Goal: Information Seeking & Learning: Check status

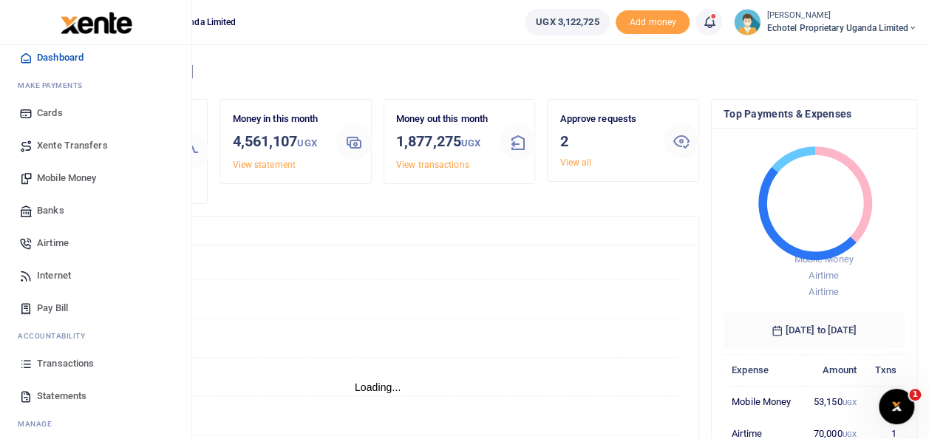
scroll to position [88, 0]
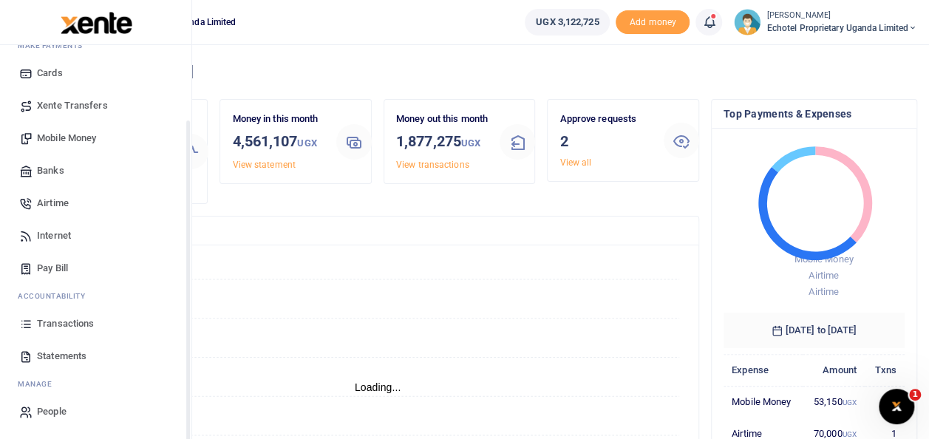
click at [72, 322] on span "Transactions" at bounding box center [65, 323] width 57 height 15
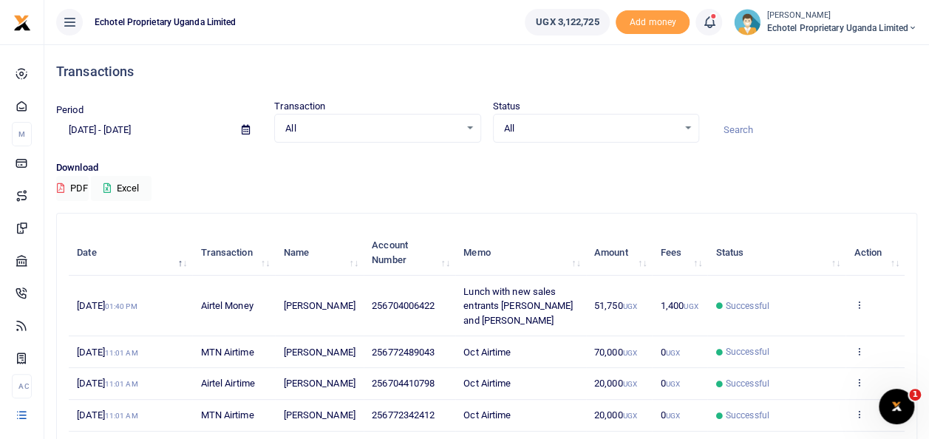
click at [687, 127] on div "All Select an option..." at bounding box center [596, 128] width 205 height 16
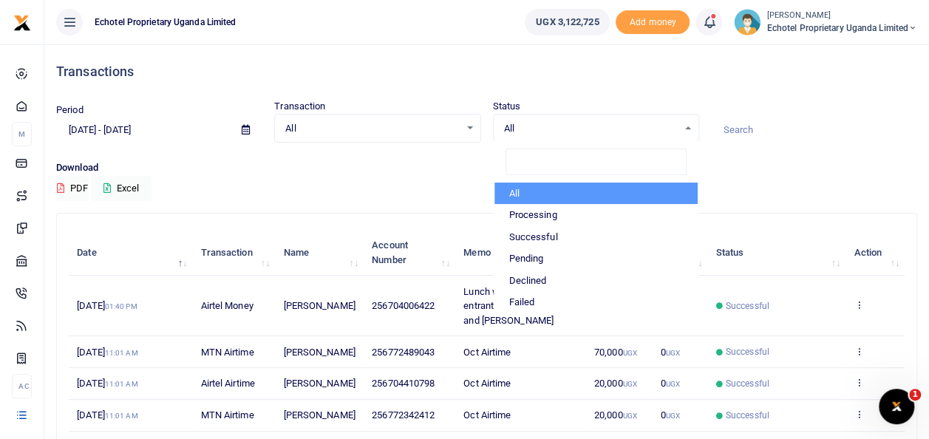
click at [784, 156] on div "Period [DATE] - [DATE] Transaction All Select an option... All Airtime Internet…" at bounding box center [486, 129] width 873 height 61
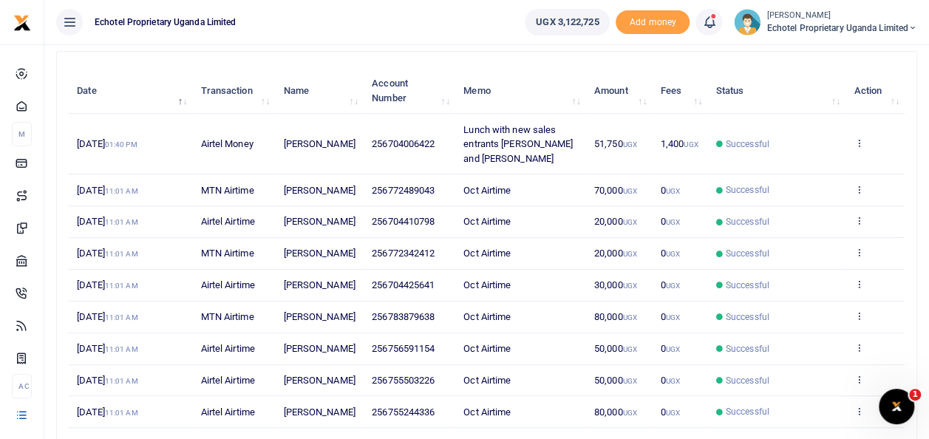
scroll to position [296, 0]
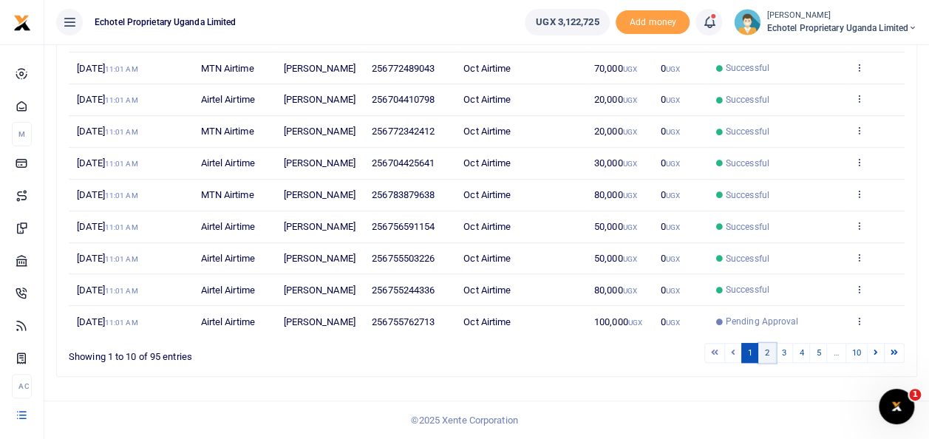
click at [772, 363] on link "2" at bounding box center [767, 353] width 18 height 20
click at [789, 356] on link "3" at bounding box center [784, 353] width 18 height 20
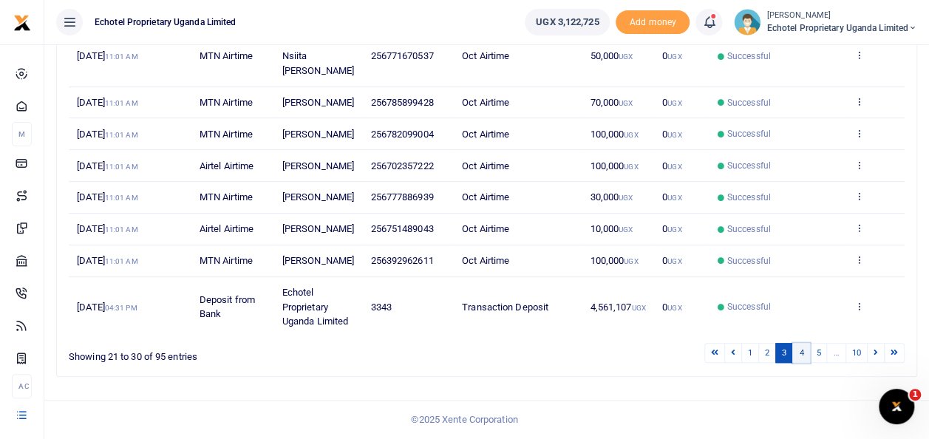
click at [804, 363] on link "4" at bounding box center [801, 353] width 18 height 20
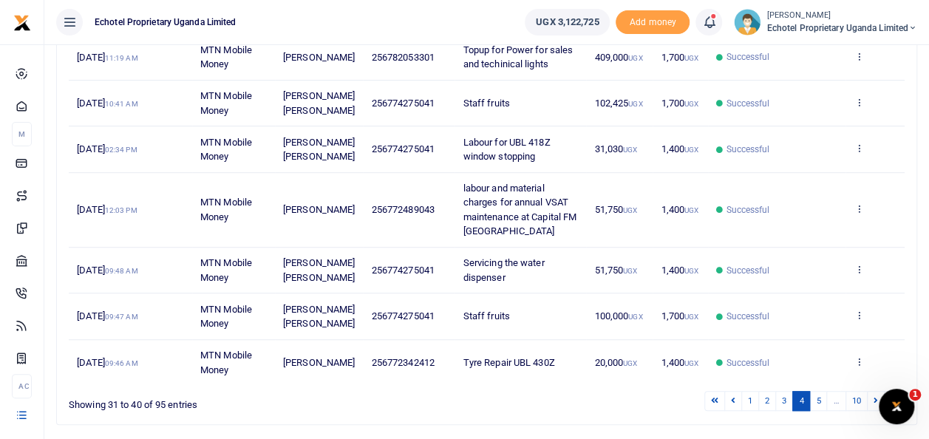
scroll to position [424, 0]
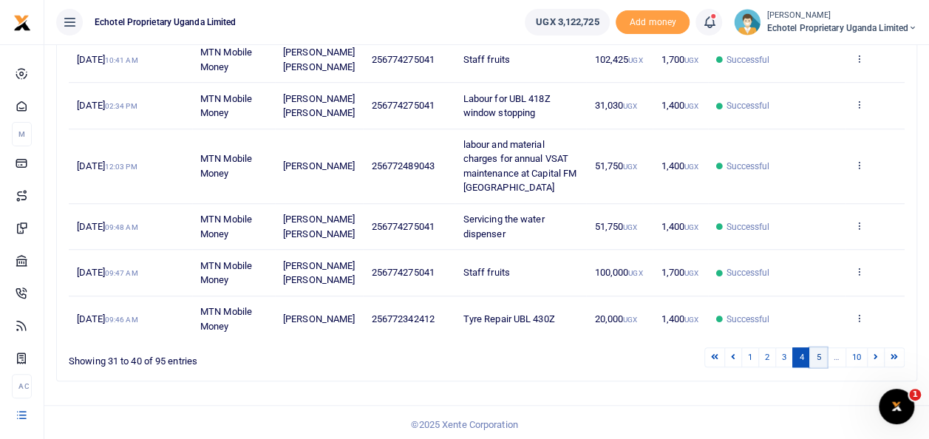
click at [820, 355] on link "5" at bounding box center [818, 357] width 18 height 20
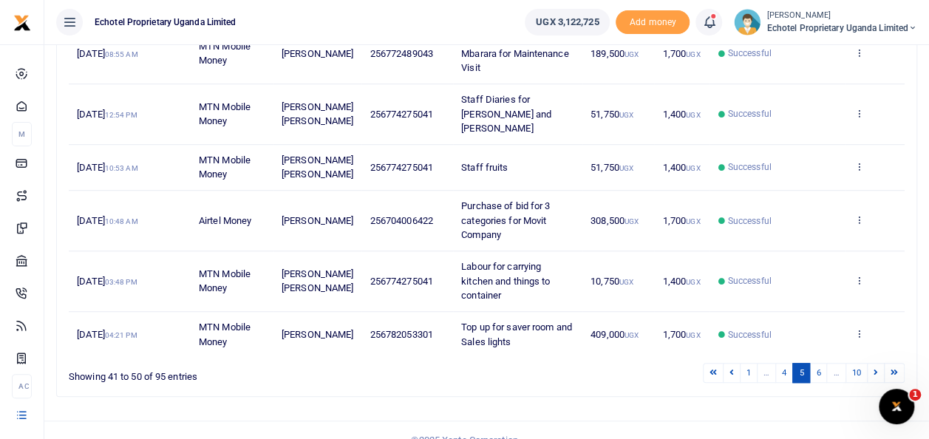
scroll to position [467, 0]
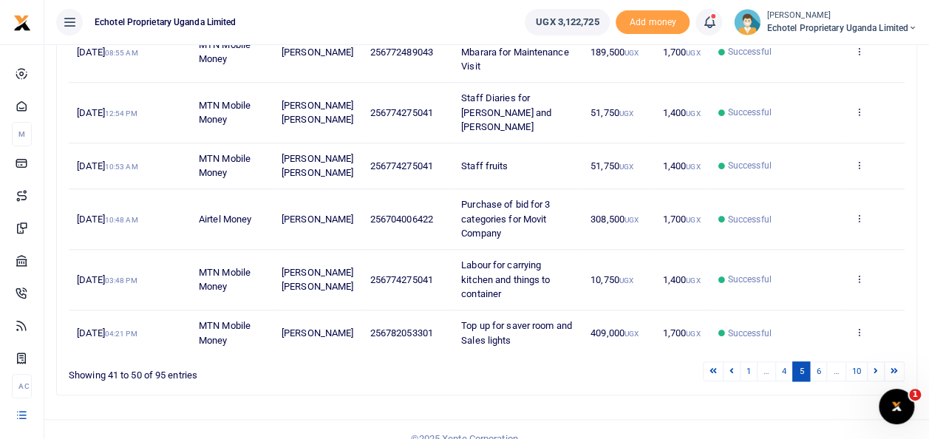
click at [836, 361] on li "…" at bounding box center [836, 371] width 18 height 20
click at [877, 367] on icon at bounding box center [876, 371] width 4 height 8
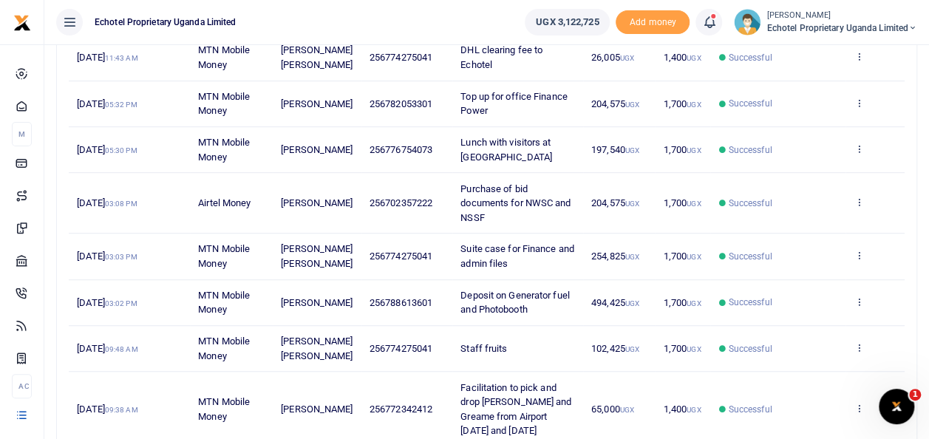
scroll to position [481, 0]
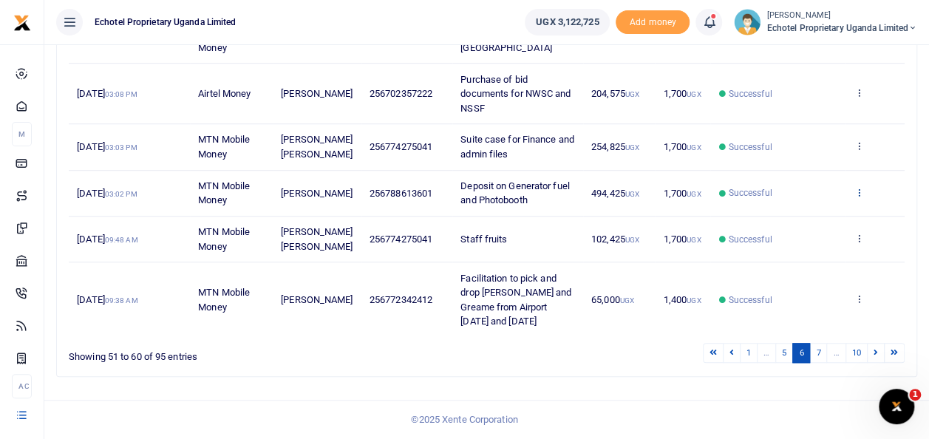
click at [860, 194] on icon at bounding box center [859, 192] width 10 height 10
click at [808, 220] on link "View details" at bounding box center [805, 230] width 117 height 21
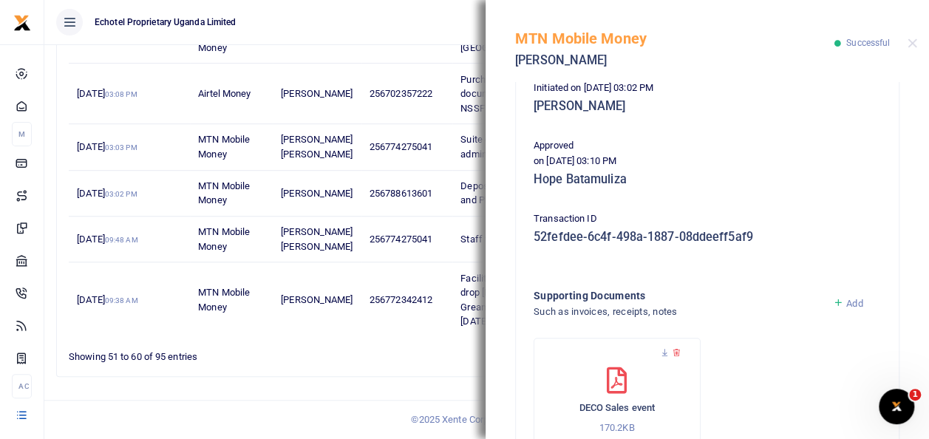
scroll to position [466, 0]
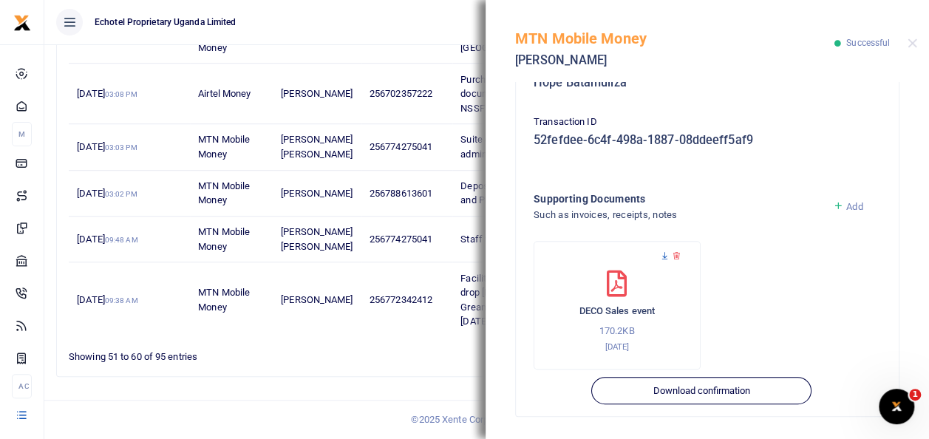
click at [663, 254] on icon at bounding box center [665, 256] width 10 height 10
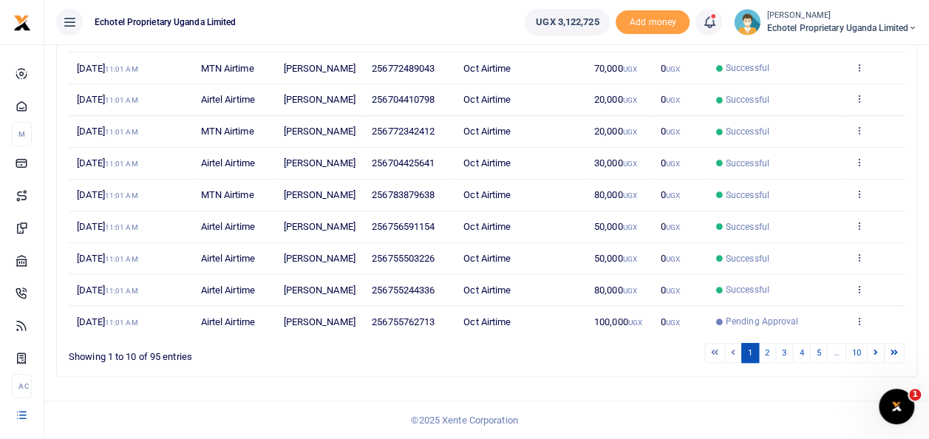
scroll to position [296, 0]
